Goal: Navigation & Orientation: Find specific page/section

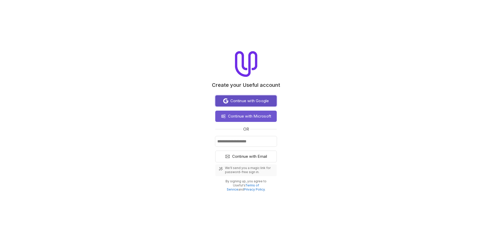
click at [252, 99] on span "Continue with Google" at bounding box center [249, 101] width 39 height 6
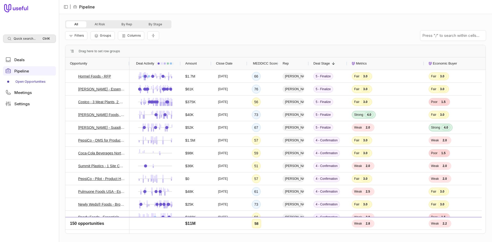
click at [29, 40] on span "Quick search..." at bounding box center [25, 39] width 22 height 4
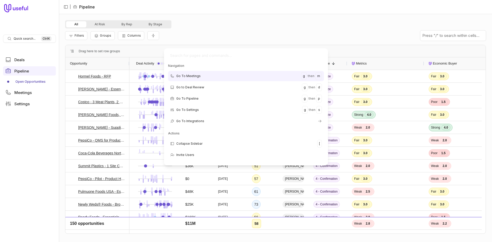
click at [260, 32] on html "Quick search... Ctrl K Deals Pipeline Open Opportunities Meetings Settings | Pi…" at bounding box center [246, 121] width 492 height 242
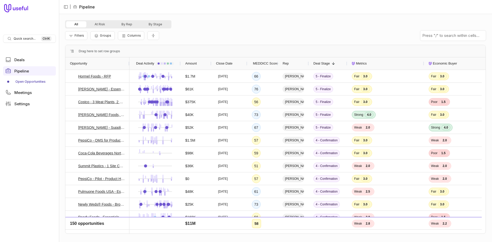
click at [240, 31] on div "Filters Groups Columns" at bounding box center [275, 35] width 421 height 14
click at [25, 43] on nav "Quick search... Ctrl K Deals Pipeline Open Opportunities Meetings Settings" at bounding box center [29, 121] width 59 height 242
click at [25, 41] on div "Quick search... Ctrl K" at bounding box center [29, 39] width 53 height 8
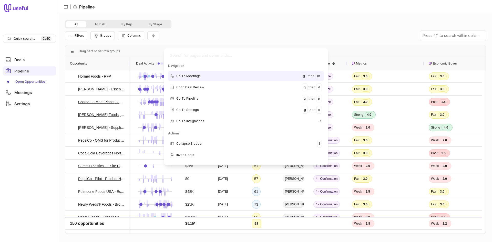
click at [305, 36] on html "Quick search... Ctrl K Deals Pipeline Open Opportunities Meetings Settings | Pi…" at bounding box center [246, 121] width 492 height 242
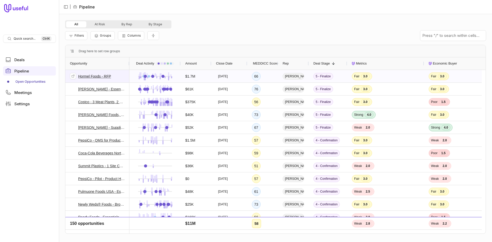
click at [89, 73] on div "Hormel Foods - RFP" at bounding box center [90, 76] width 41 height 7
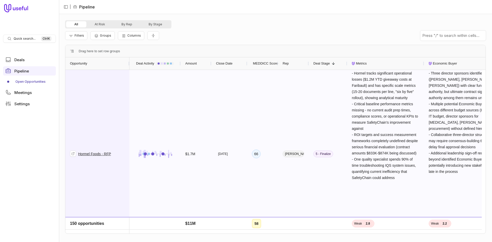
click at [95, 153] on link "Hormel Foods - RFP" at bounding box center [94, 154] width 33 height 6
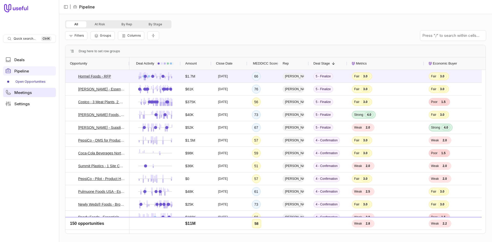
click at [31, 92] on span "Meetings" at bounding box center [22, 93] width 17 height 4
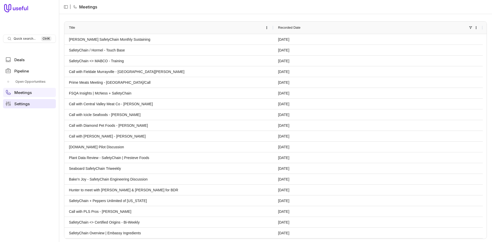
click at [19, 103] on span "Settings" at bounding box center [21, 104] width 15 height 4
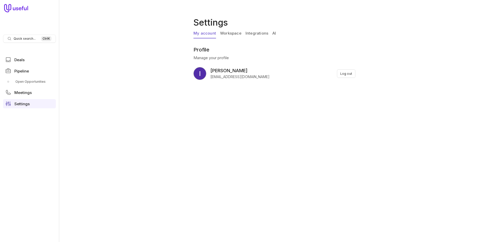
click at [232, 35] on link "Workspace" at bounding box center [230, 34] width 21 height 10
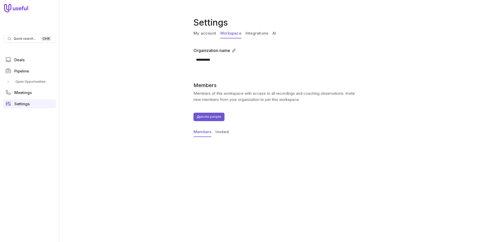
click at [252, 35] on link "Integrations" at bounding box center [257, 34] width 23 height 10
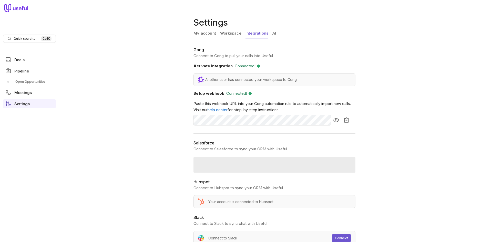
click at [275, 34] on link "AI" at bounding box center [274, 34] width 4 height 10
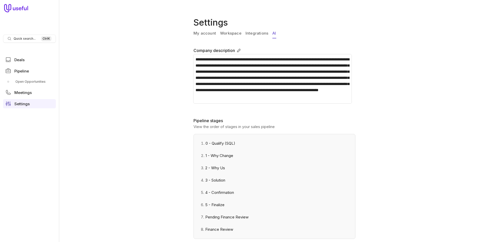
click at [198, 36] on link "My account" at bounding box center [205, 34] width 23 height 10
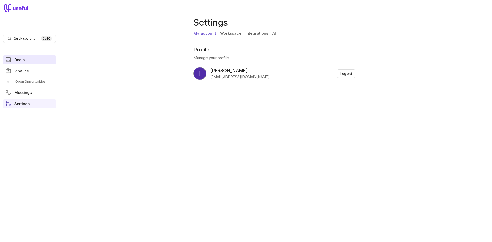
click at [28, 62] on link "Deals" at bounding box center [29, 59] width 53 height 9
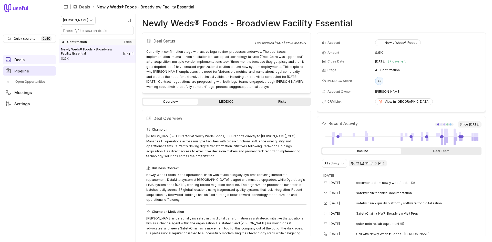
click at [29, 68] on link "Pipeline" at bounding box center [29, 70] width 53 height 9
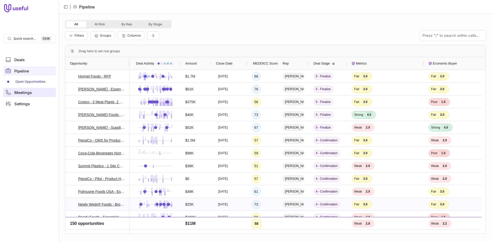
click at [25, 96] on link "Meetings" at bounding box center [29, 92] width 53 height 9
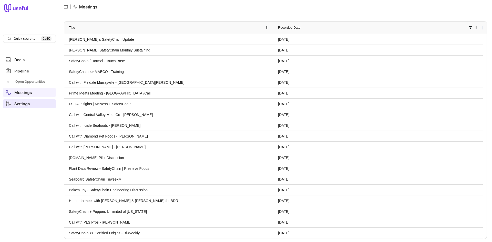
click at [32, 104] on link "Settings" at bounding box center [29, 103] width 53 height 9
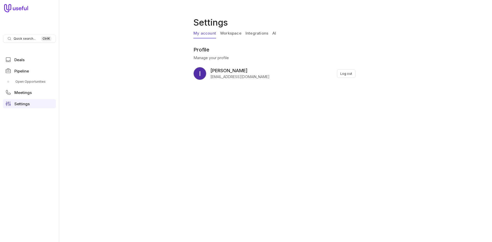
click at [236, 32] on link "Workspace" at bounding box center [230, 34] width 21 height 10
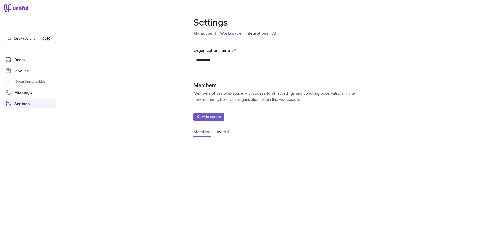
click at [253, 33] on link "Integrations" at bounding box center [257, 34] width 23 height 10
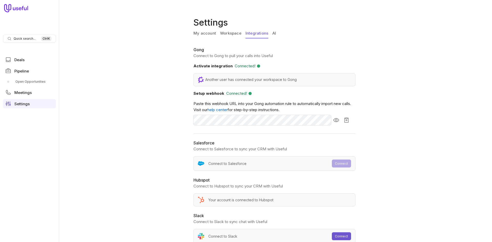
click at [273, 34] on link "AI" at bounding box center [274, 34] width 4 height 10
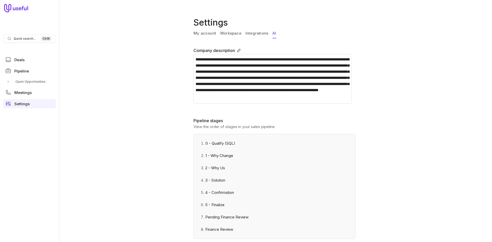
click at [211, 34] on link "My account" at bounding box center [205, 34] width 23 height 10
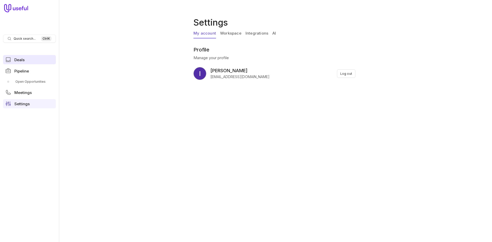
click at [19, 56] on link "Deals" at bounding box center [29, 59] width 53 height 9
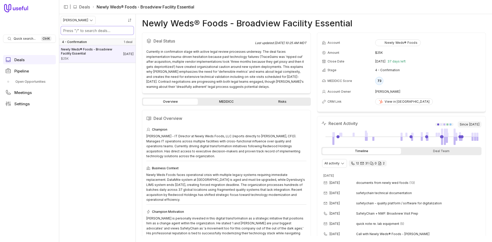
click at [88, 30] on input "Search deals by name" at bounding box center [97, 30] width 73 height 8
click at [64, 12] on nav "| Deals Newly Weds® Foods - Broadview Facility Essential" at bounding box center [275, 7] width 433 height 14
click at [73, 20] on html "Quick search... Ctrl K Deals Pipeline Open Opportunities Meetings Settings | De…" at bounding box center [246, 121] width 492 height 242
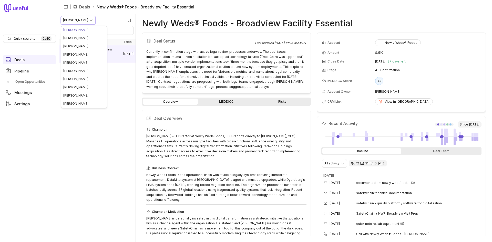
click at [136, 203] on html "Quick search... Ctrl K Deals Pipeline Open Opportunities Meetings Settings | De…" at bounding box center [246, 121] width 492 height 242
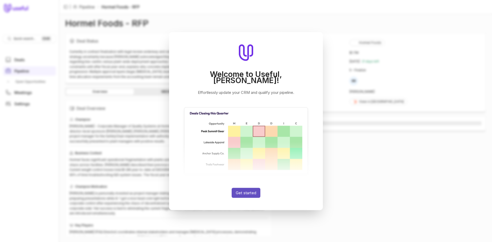
click at [257, 192] on button "Get started" at bounding box center [246, 193] width 29 height 10
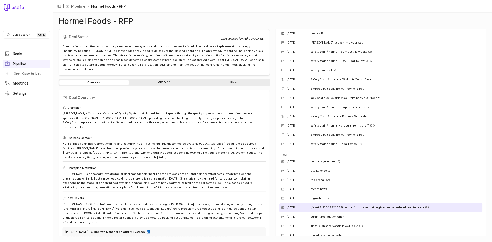
scroll to position [258, 0]
